Goal: Task Accomplishment & Management: Use online tool/utility

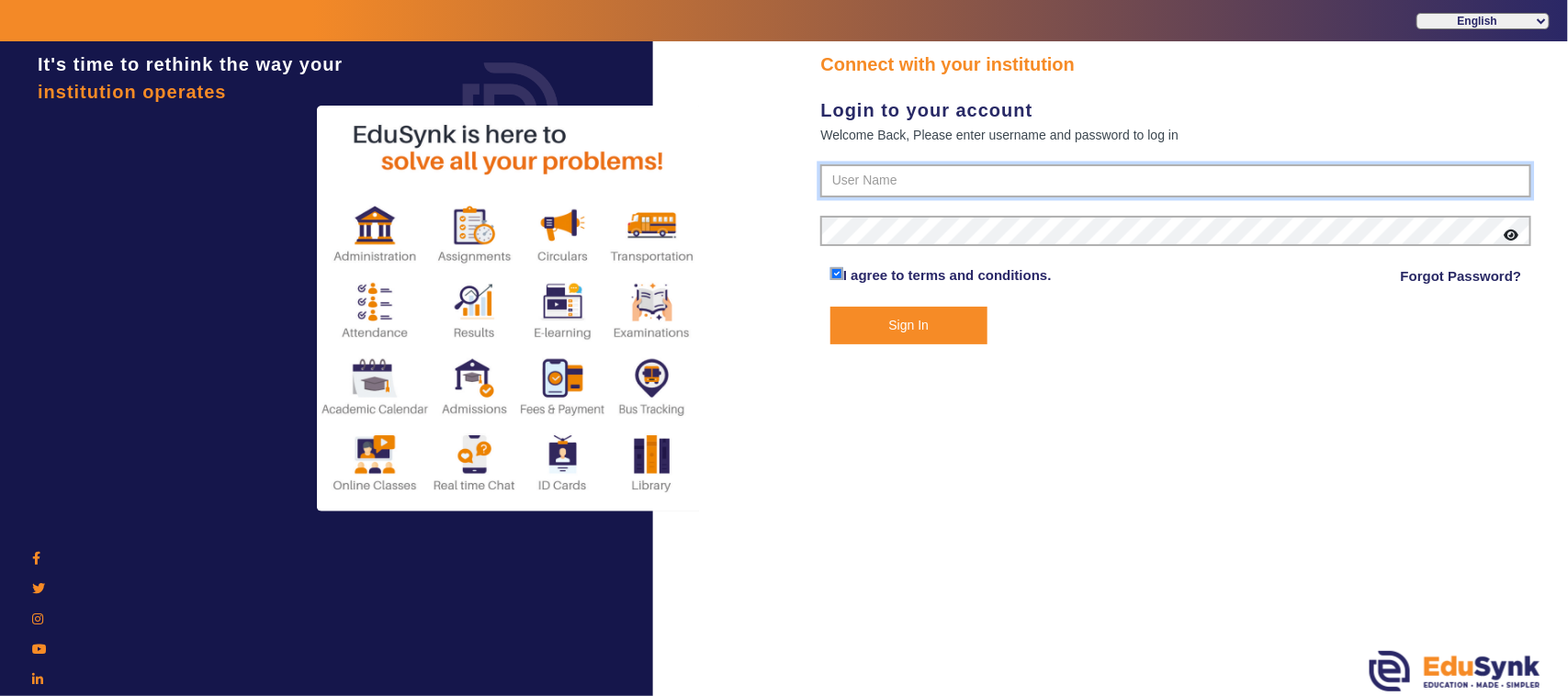
type input "1236547891"
drag, startPoint x: 0, startPoint y: 0, endPoint x: 901, endPoint y: 327, distance: 958.5
click at [901, 327] on button "Sign In" at bounding box center [909, 325] width 157 height 38
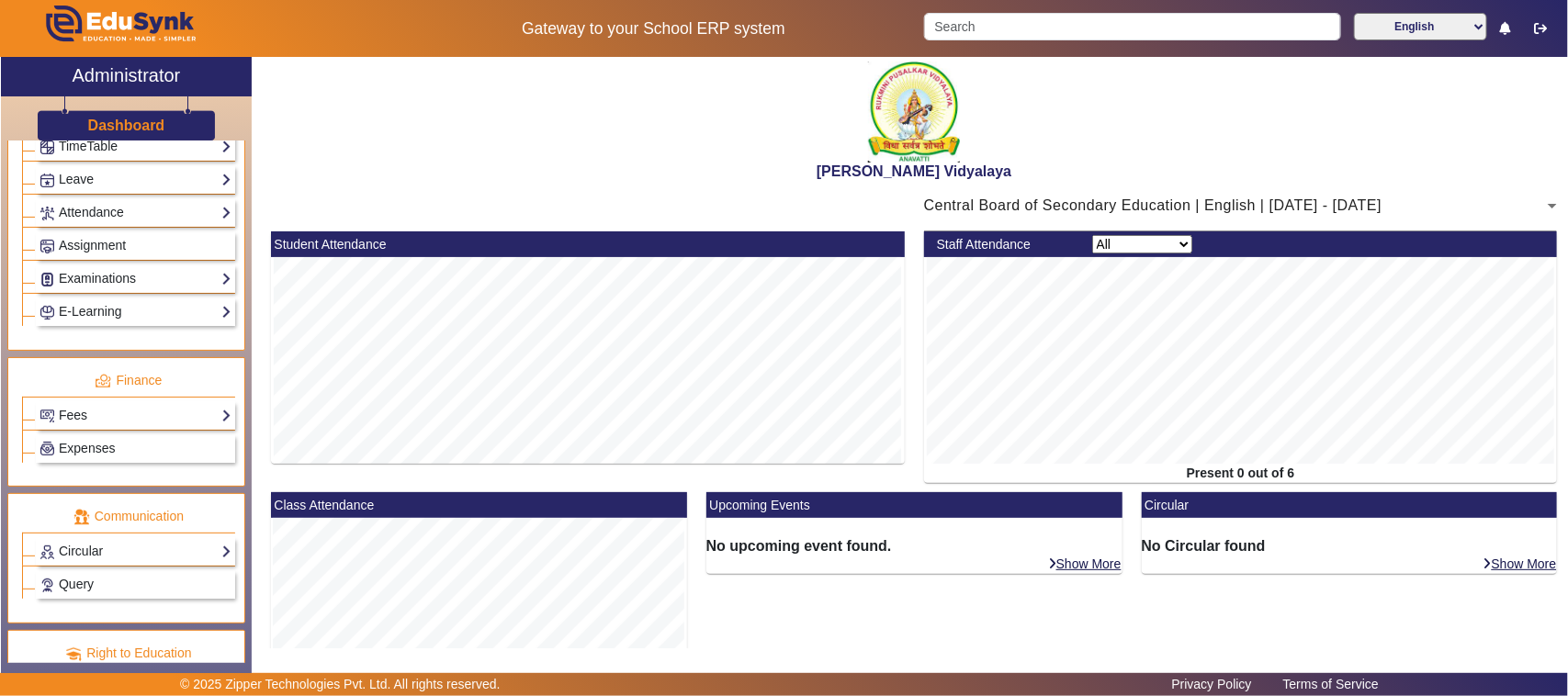
scroll to position [868, 0]
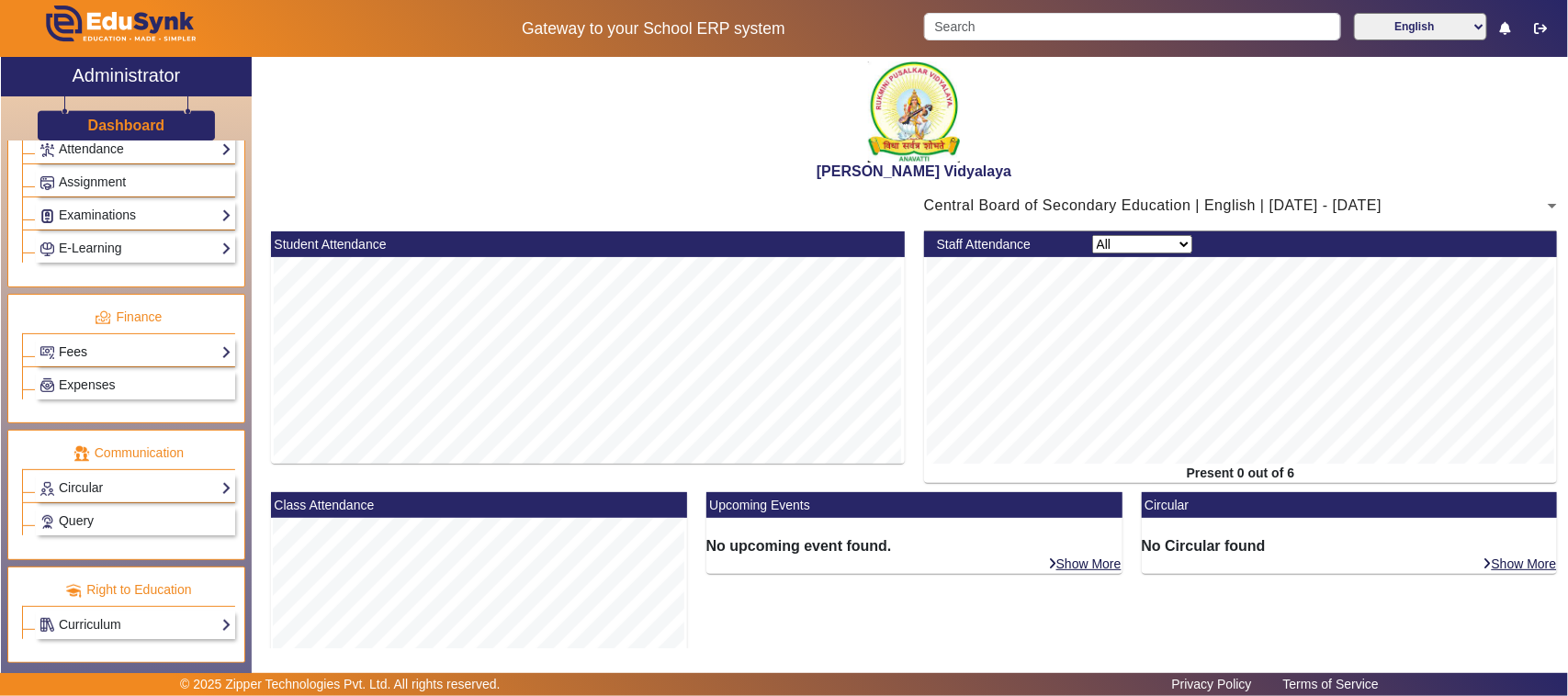
click at [92, 346] on link "Fees" at bounding box center [136, 352] width 192 height 21
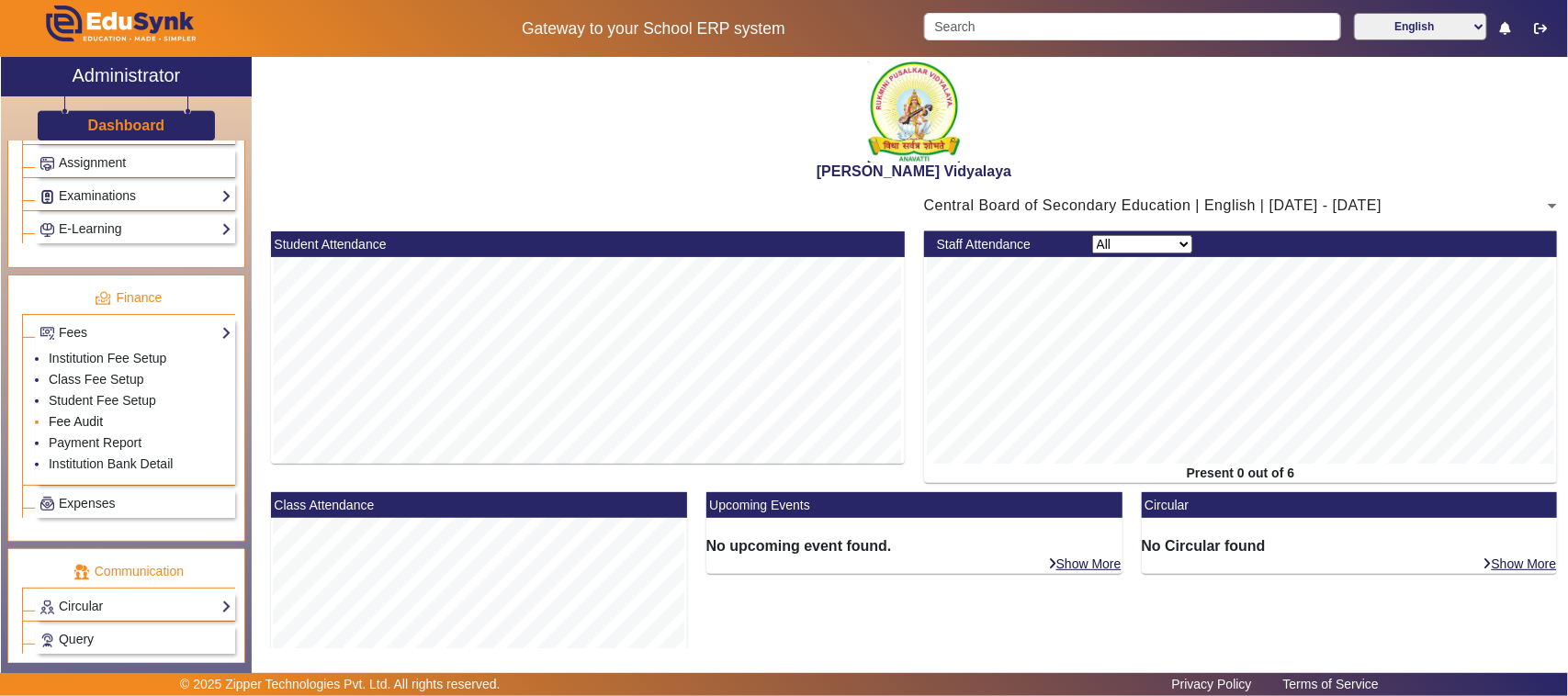
click at [81, 429] on link "Fee Audit" at bounding box center [76, 421] width 54 height 15
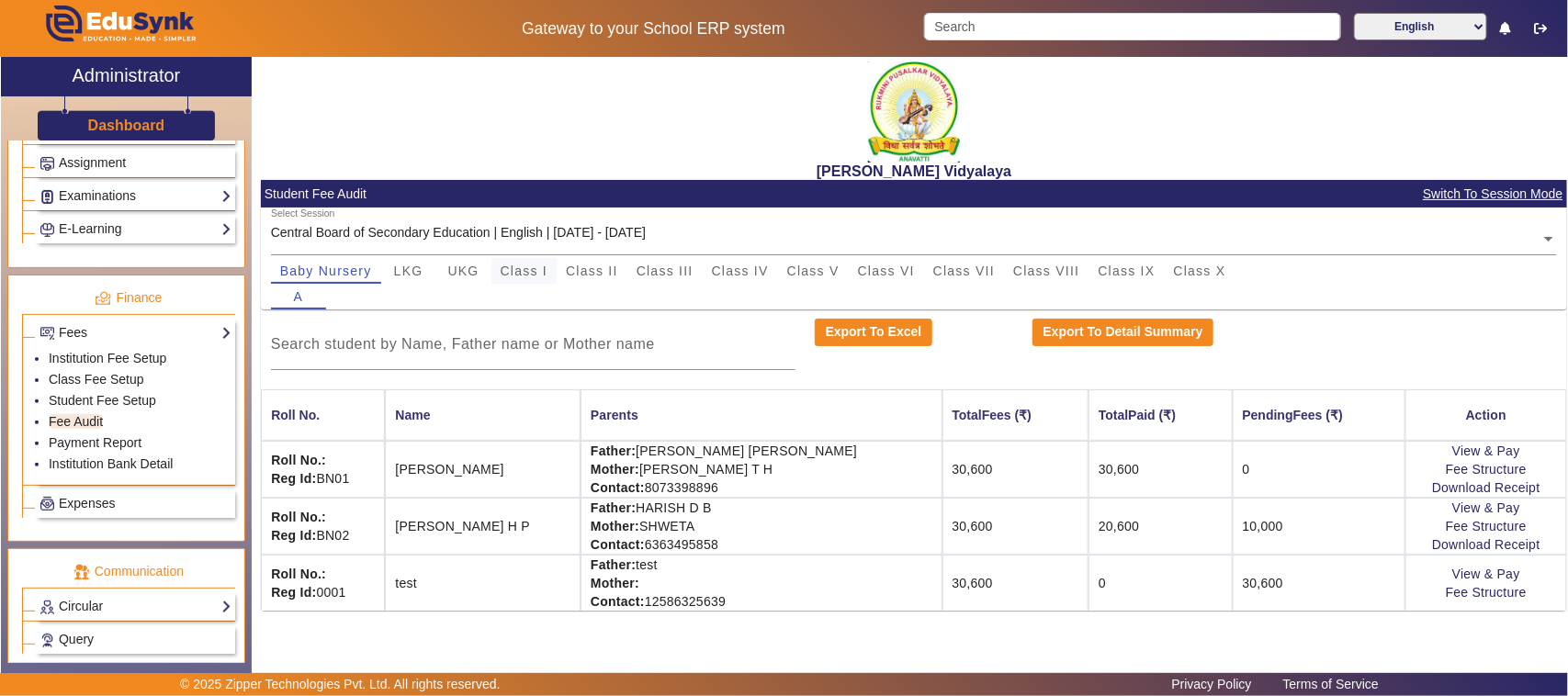
click at [517, 273] on span "Class I" at bounding box center [525, 271] width 48 height 13
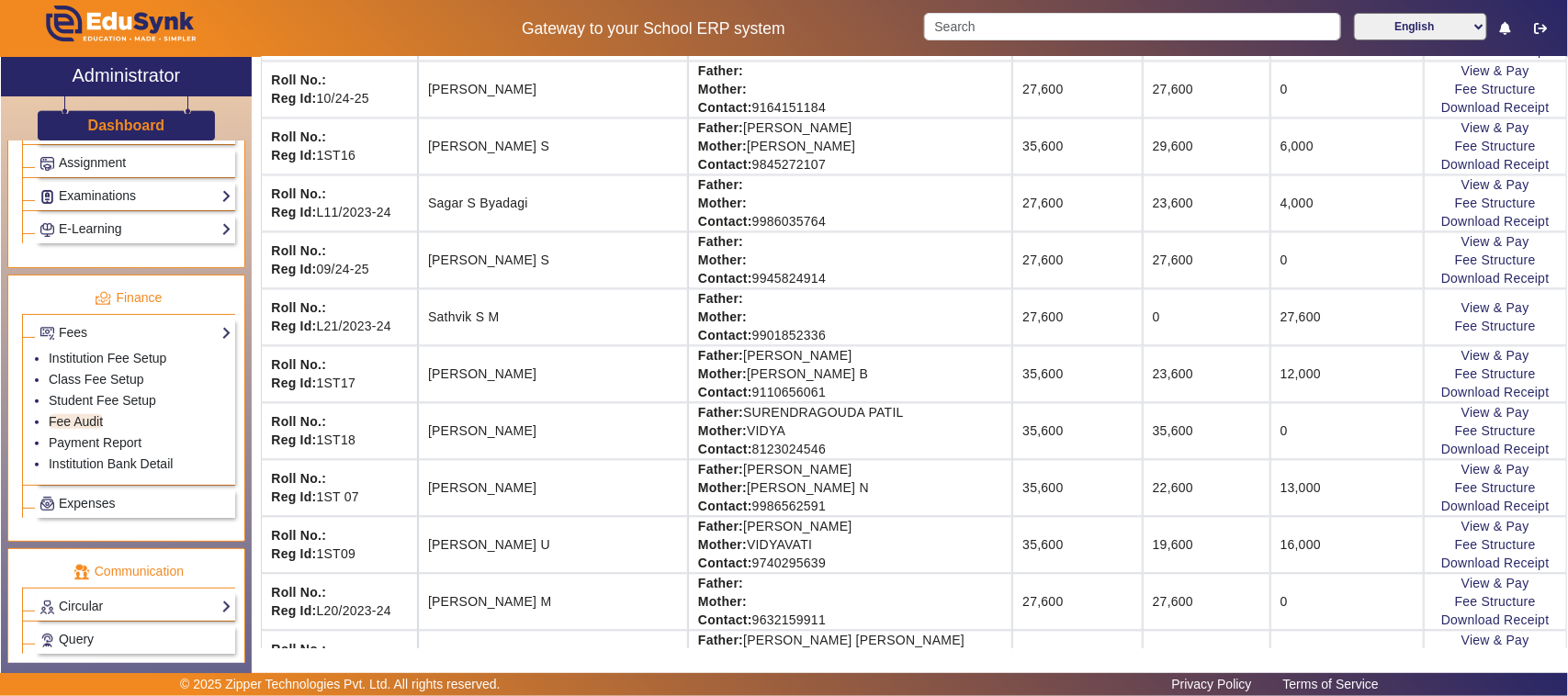
scroll to position [1722, 0]
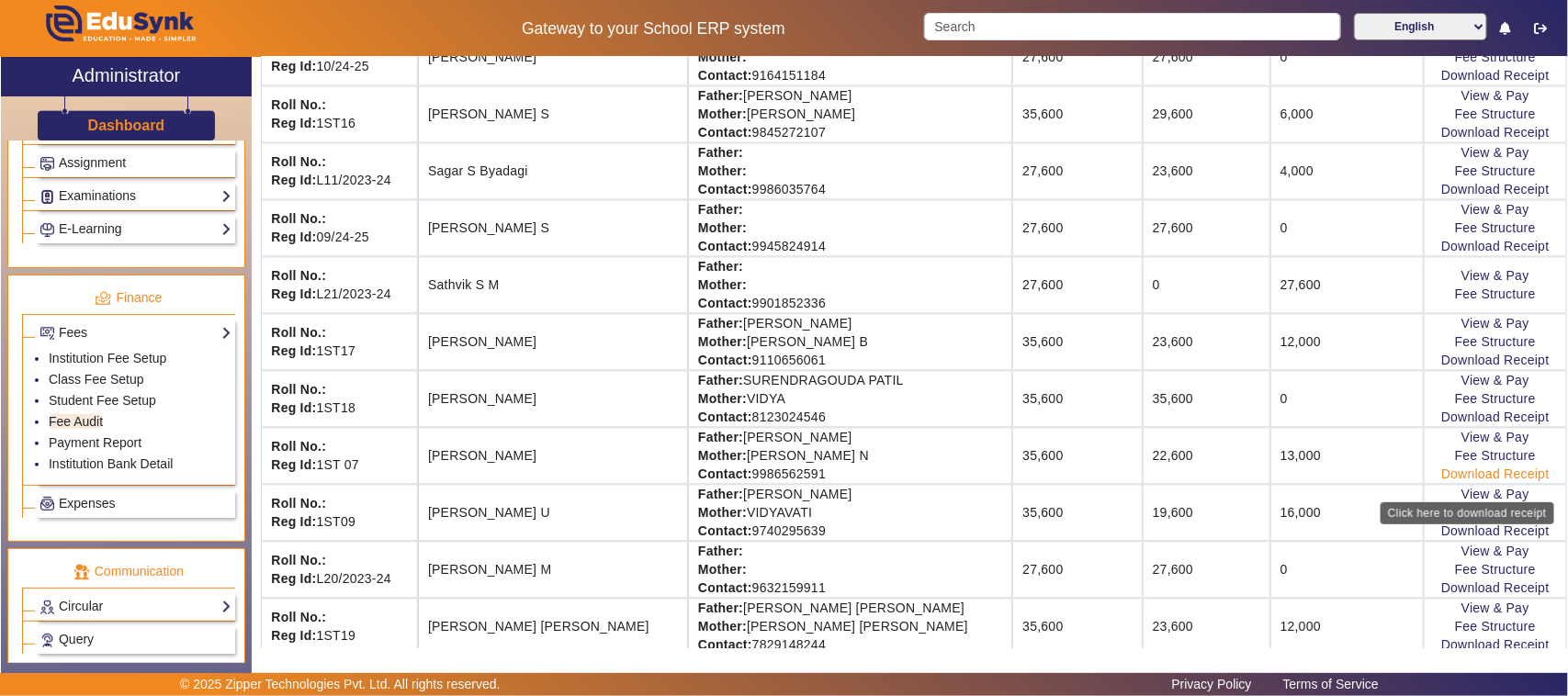
click at [1471, 481] on link "Download Receipt" at bounding box center [1496, 474] width 109 height 15
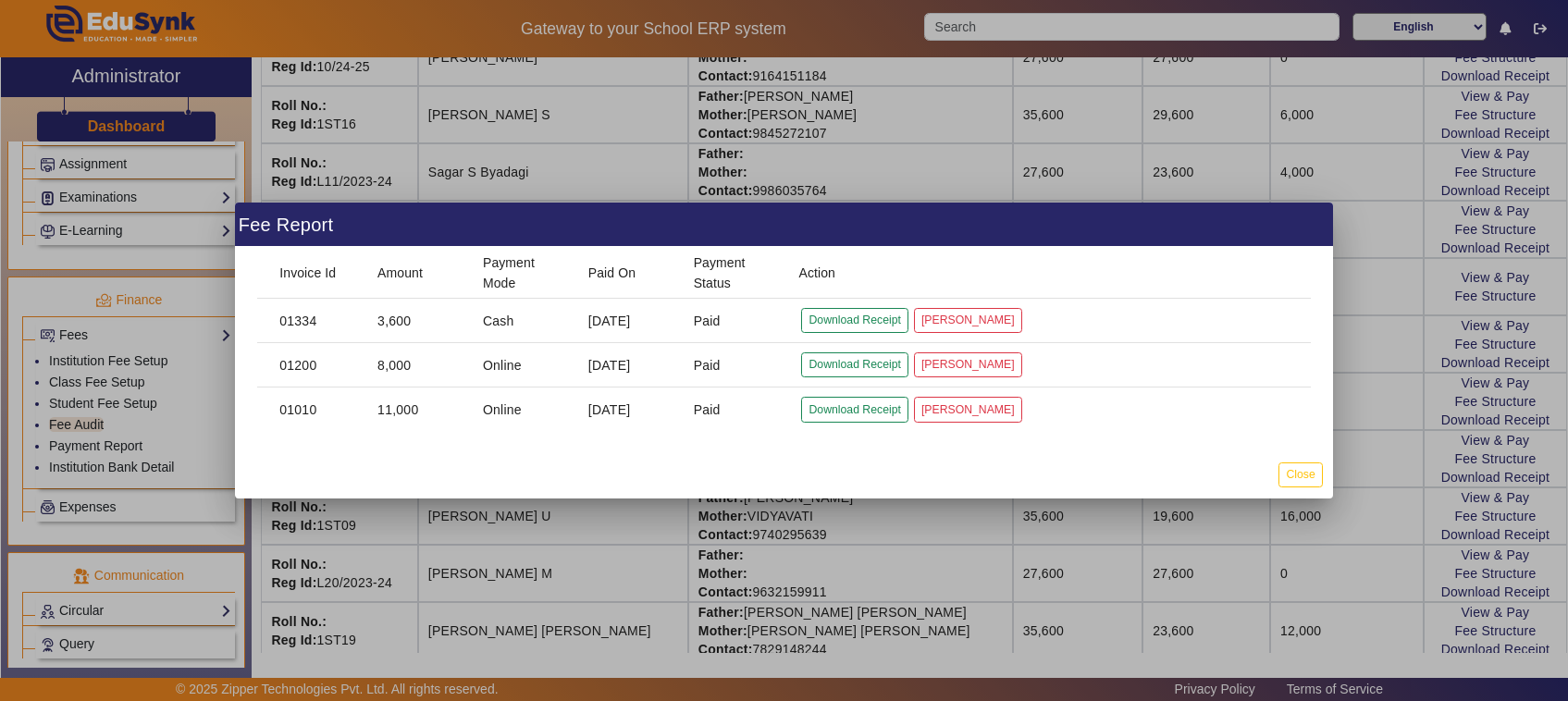
click at [1341, 447] on div at bounding box center [784, 350] width 1568 height 701
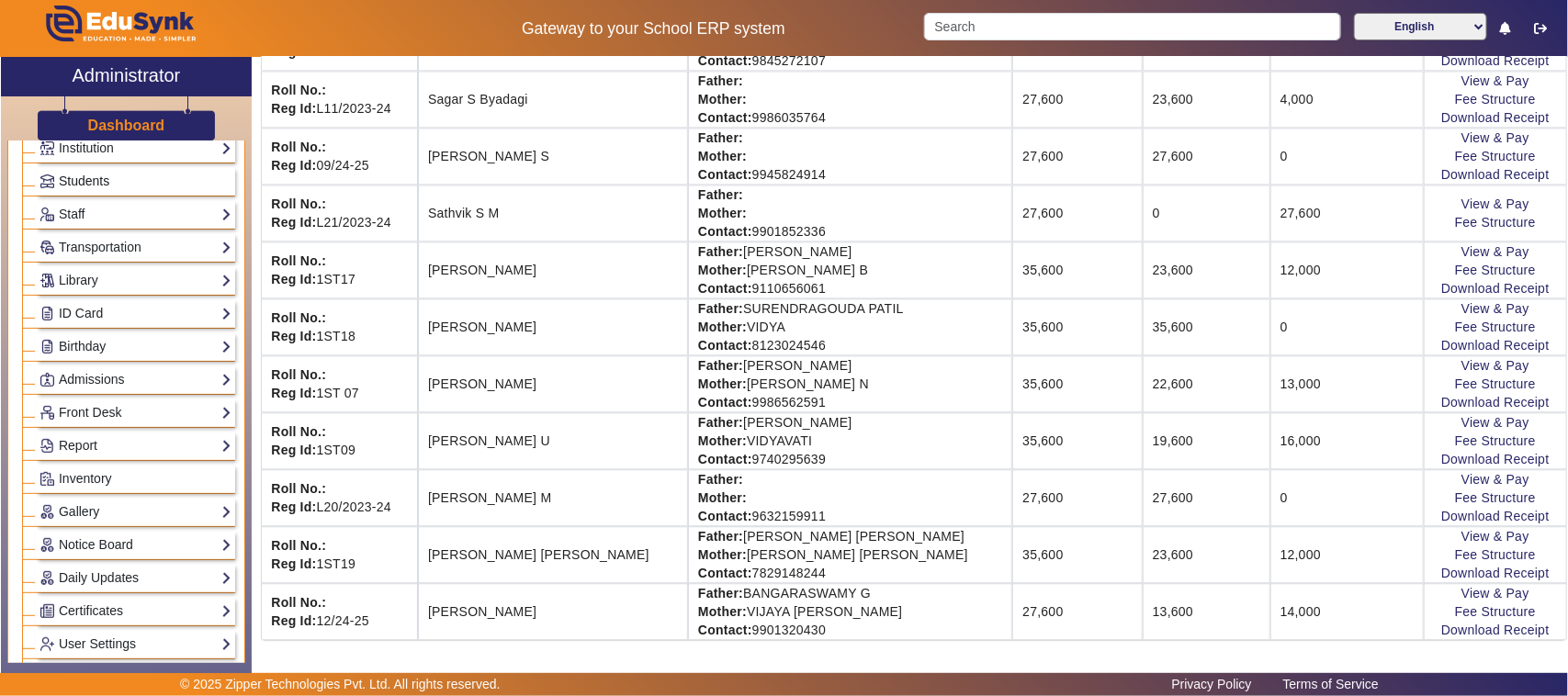
scroll to position [0, 0]
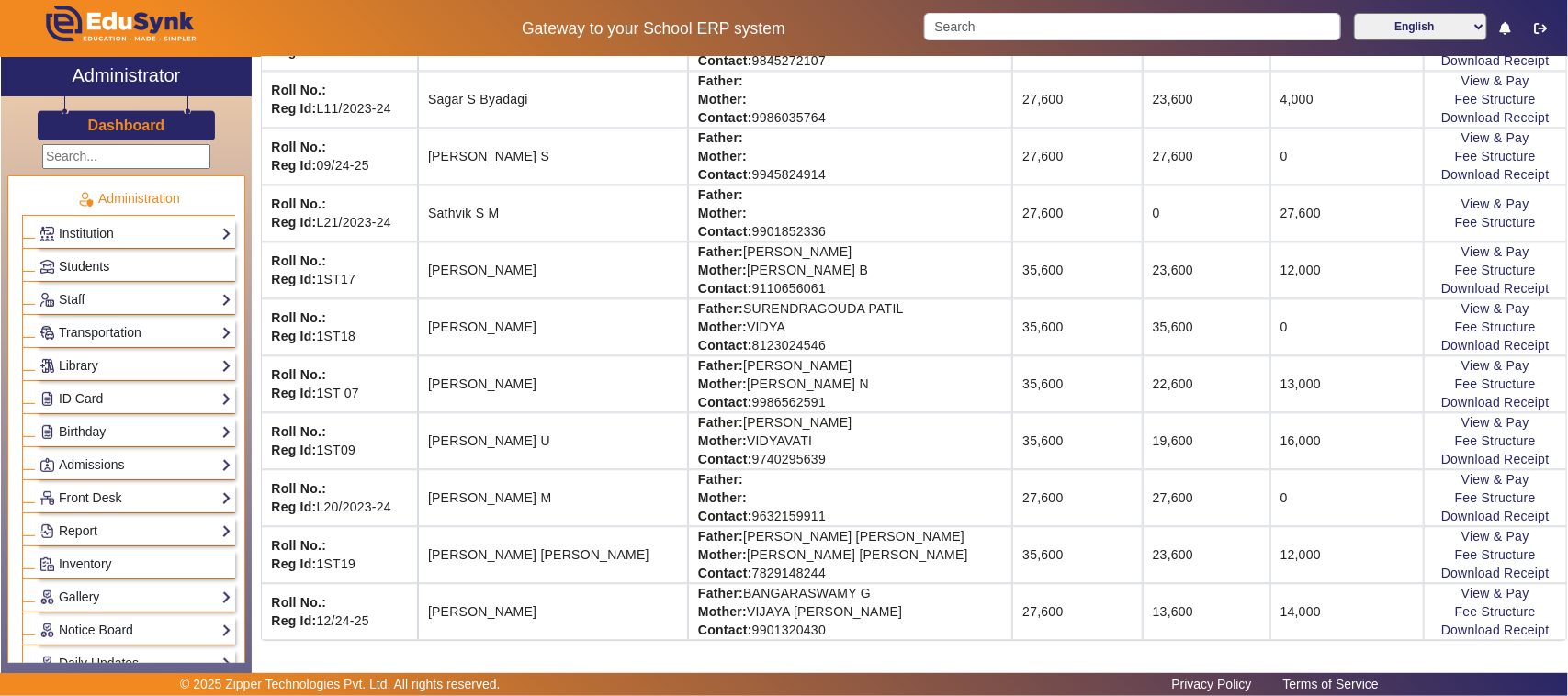
click at [90, 268] on span "Students" at bounding box center [84, 266] width 51 height 15
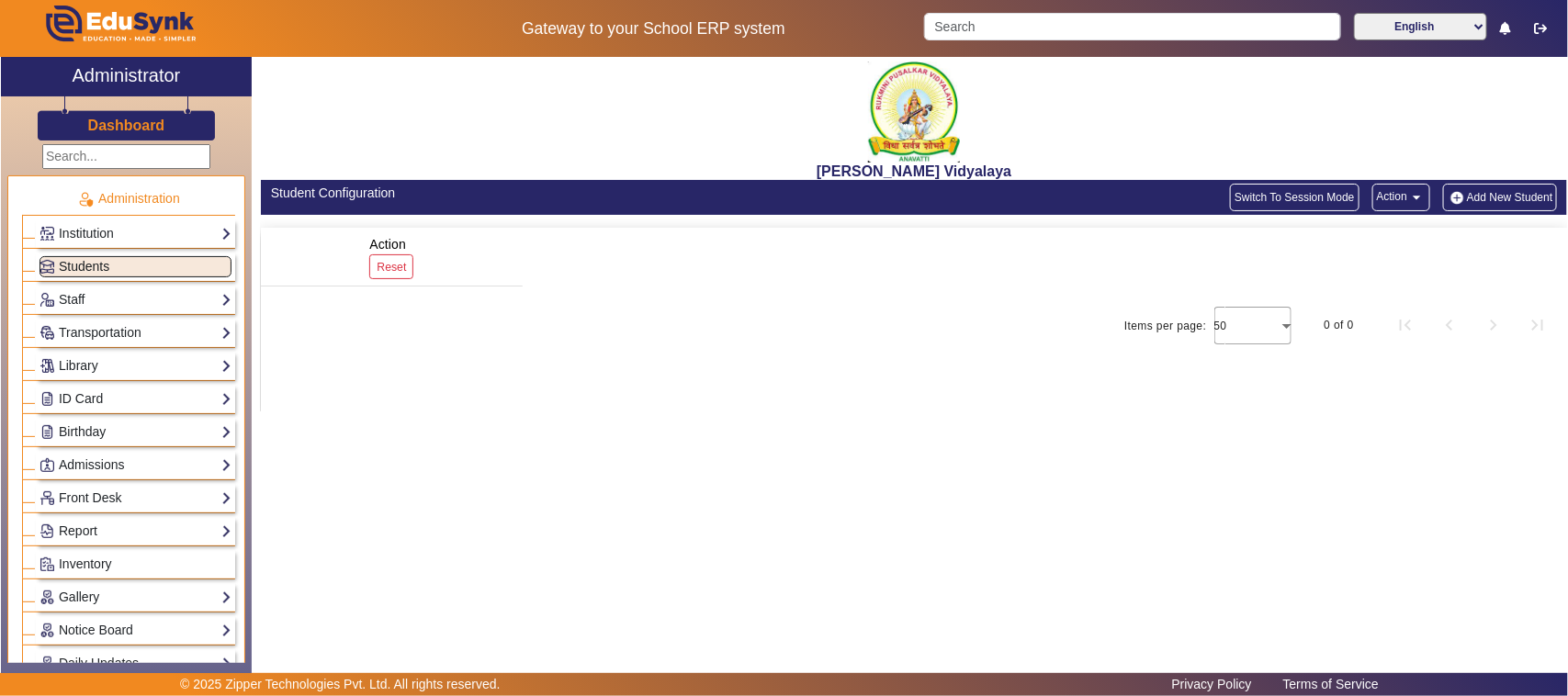
click at [102, 264] on span "Students" at bounding box center [84, 266] width 51 height 15
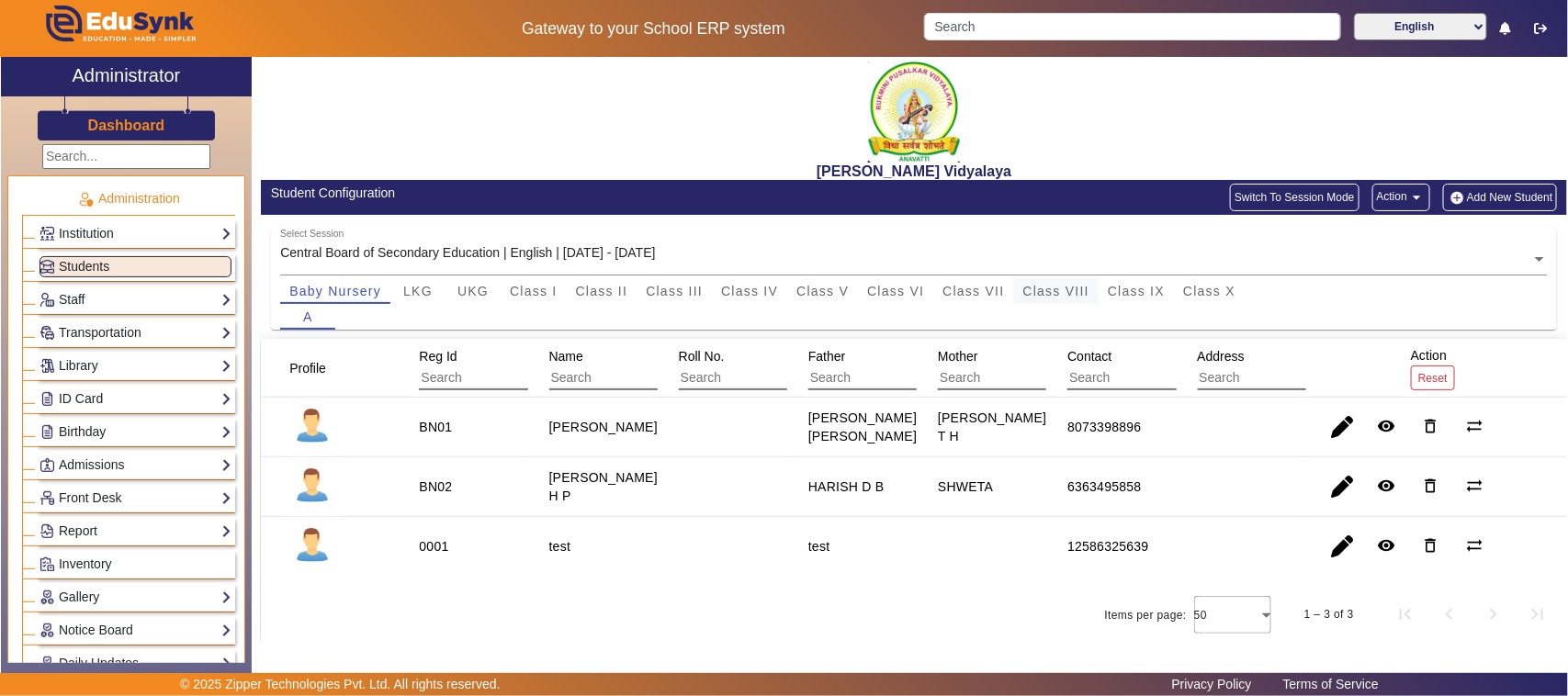
click at [1071, 287] on span "Class VIII" at bounding box center [1056, 291] width 66 height 13
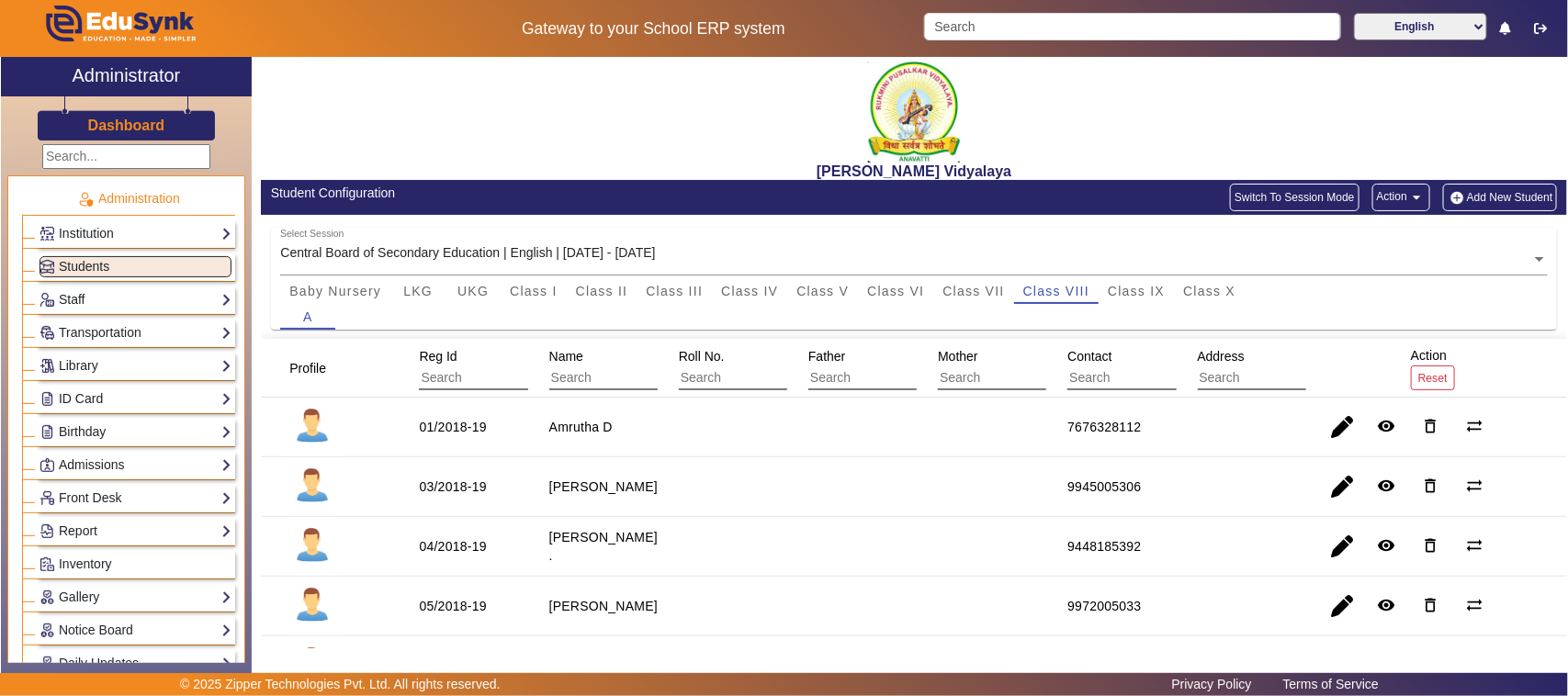
click at [997, 446] on mat-cell at bounding box center [982, 427] width 130 height 60
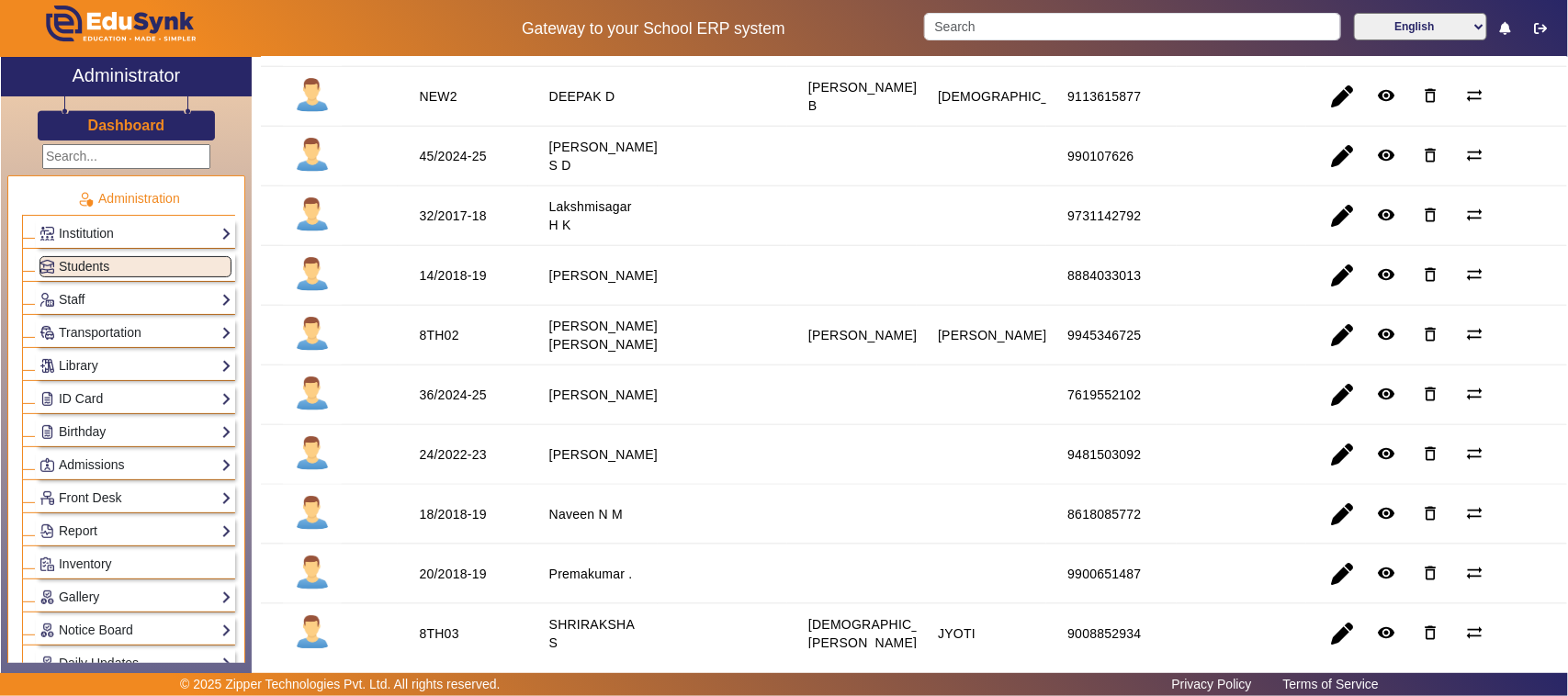
scroll to position [501, 0]
